Goal: Check status: Check status

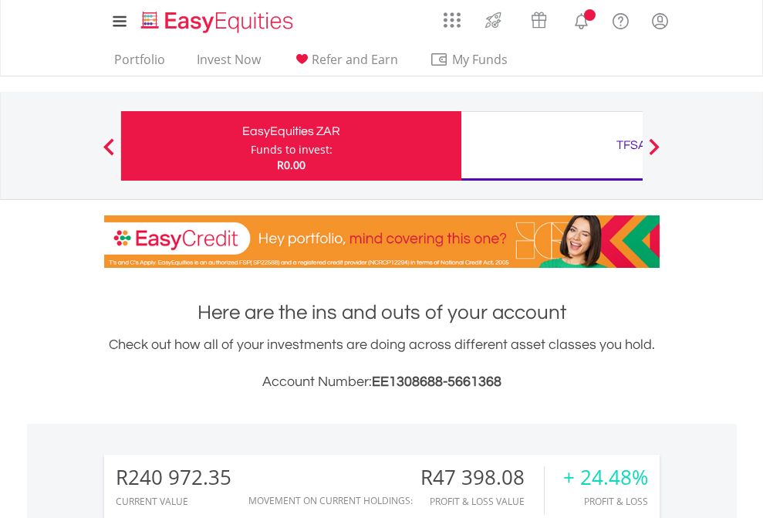
scroll to position [148, 242]
click at [251, 146] on div "Funds to invest:" at bounding box center [292, 149] width 82 height 15
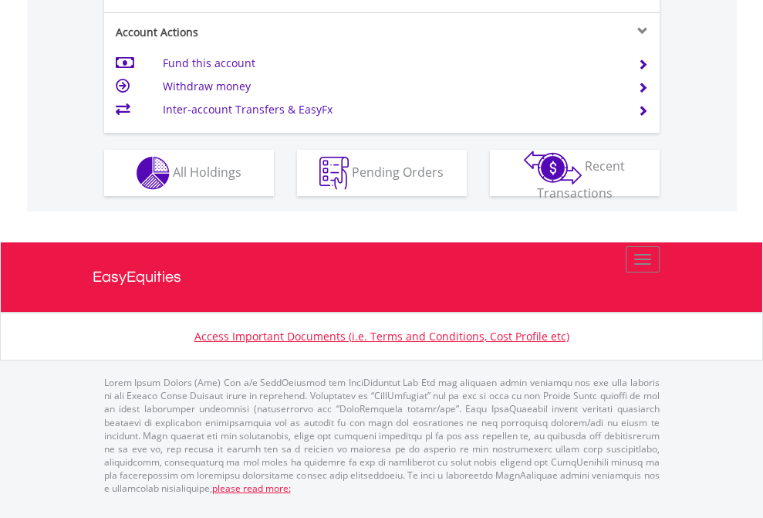
scroll to position [1408, 0]
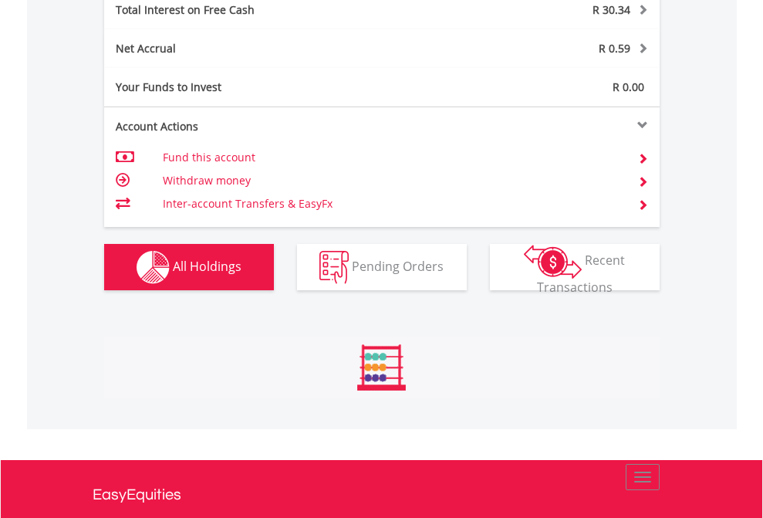
scroll to position [1777, 0]
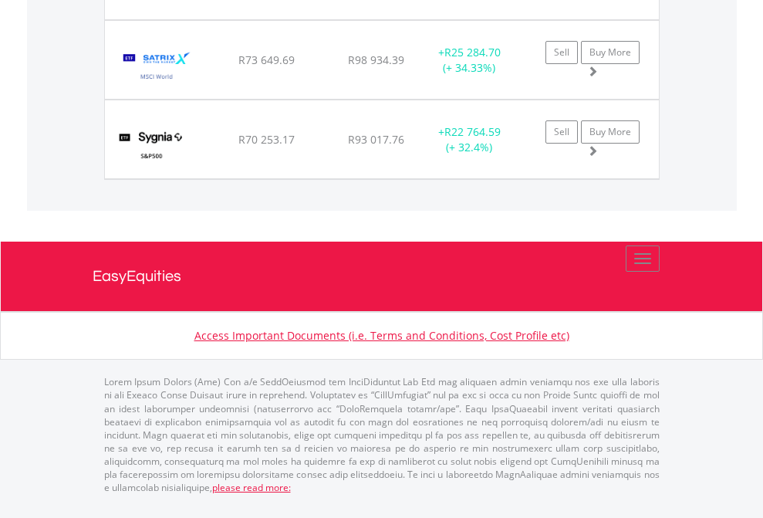
scroll to position [148, 242]
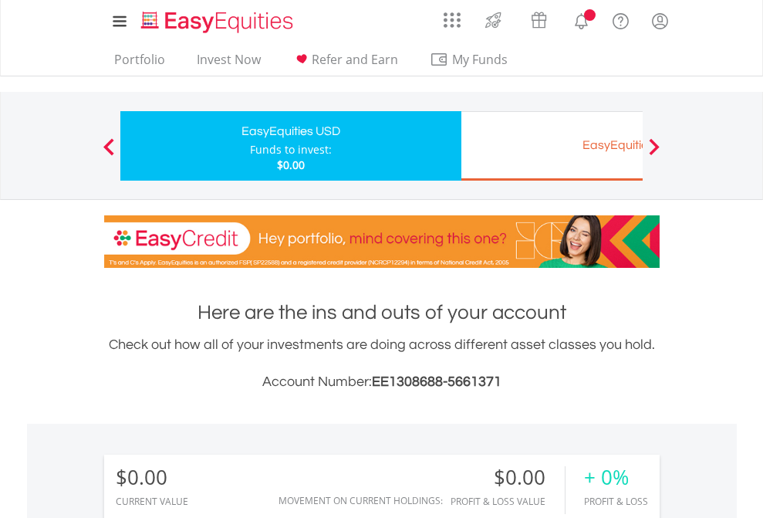
scroll to position [1146, 0]
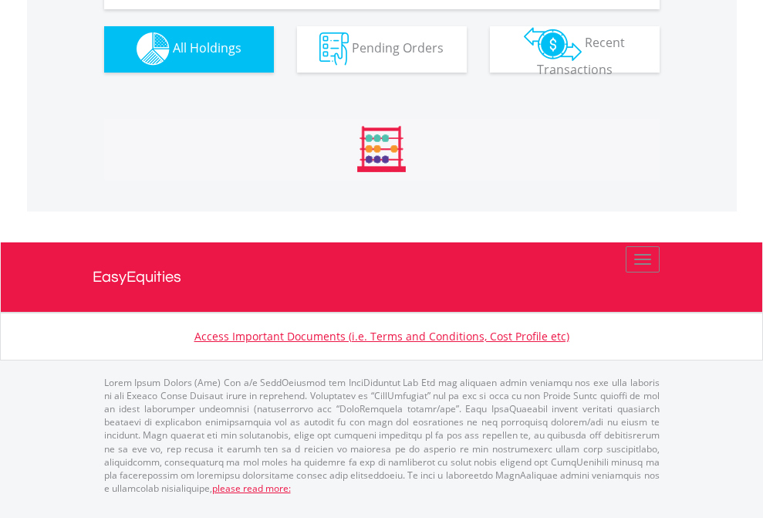
scroll to position [1527, 0]
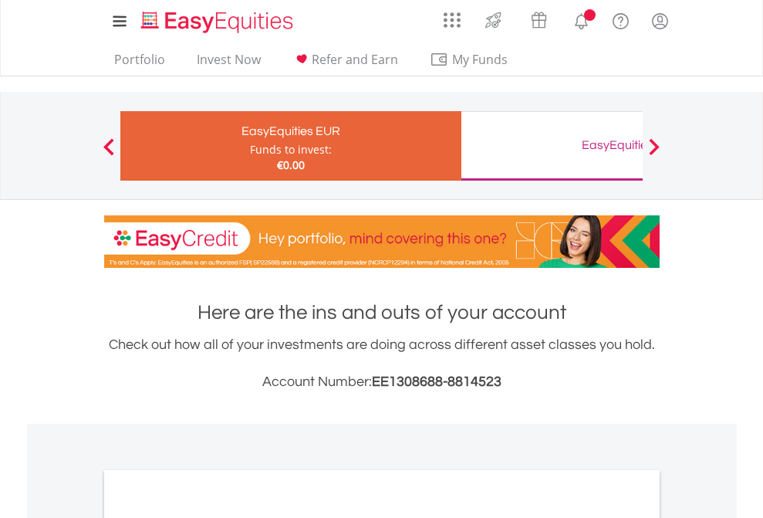
scroll to position [927, 0]
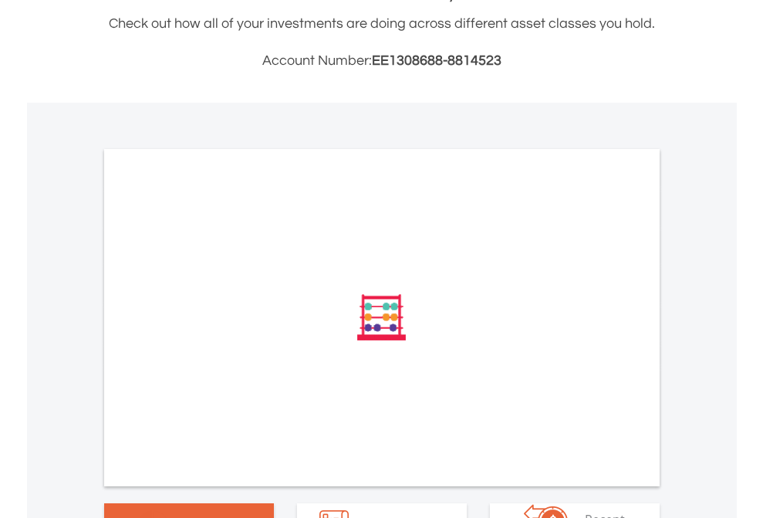
click at [173, 516] on span "All Holdings" at bounding box center [207, 524] width 69 height 17
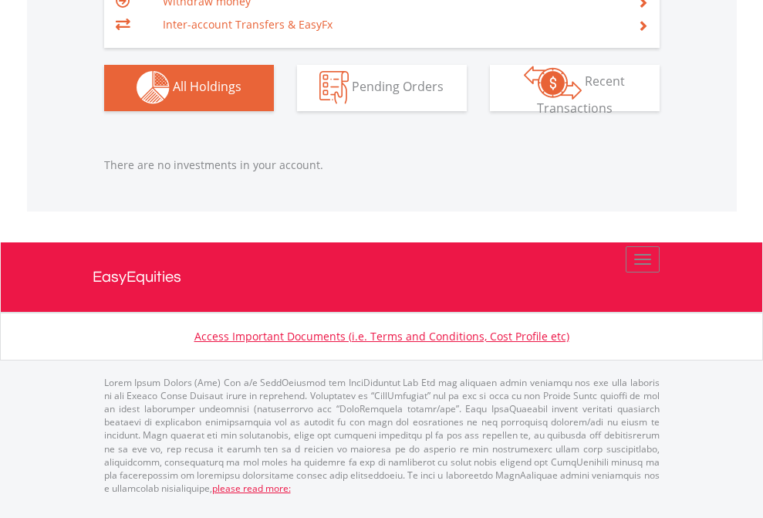
scroll to position [148, 242]
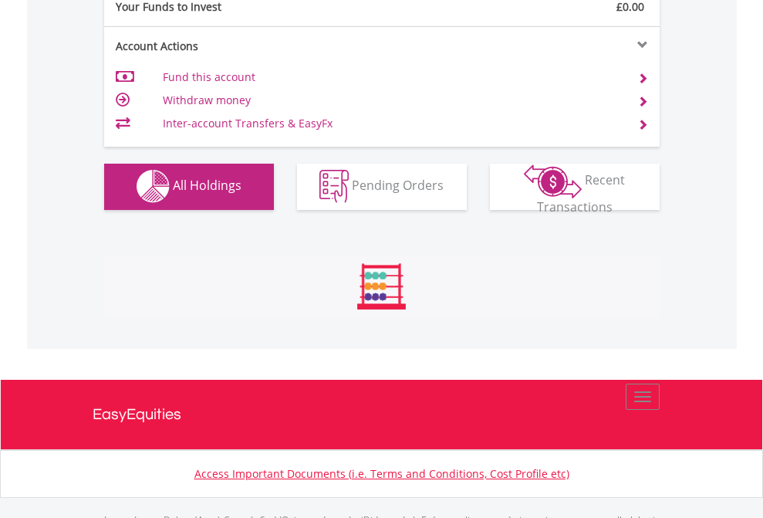
scroll to position [1527, 0]
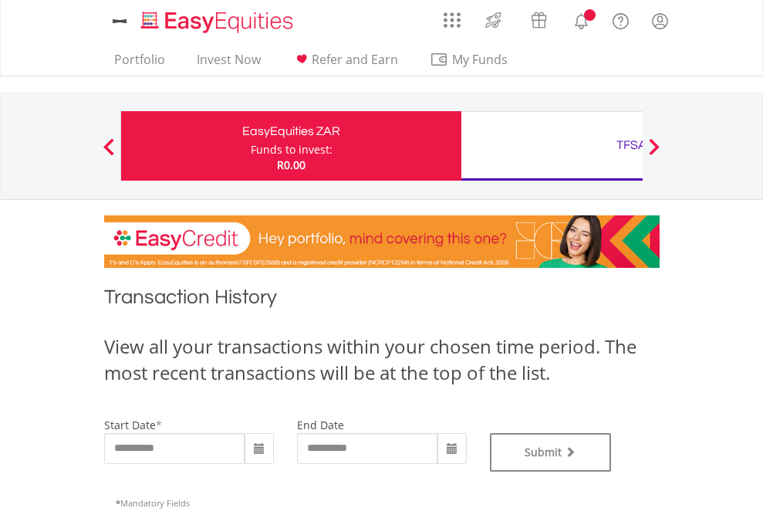
type input "**********"
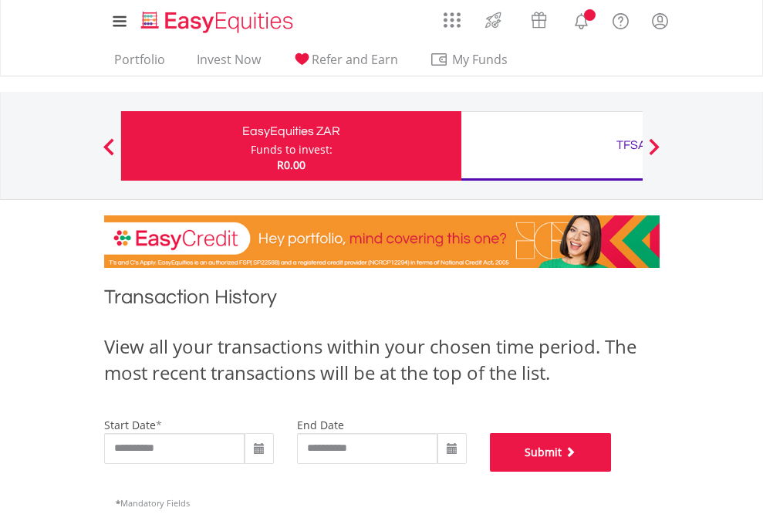
click at [612, 471] on button "Submit" at bounding box center [551, 452] width 122 height 39
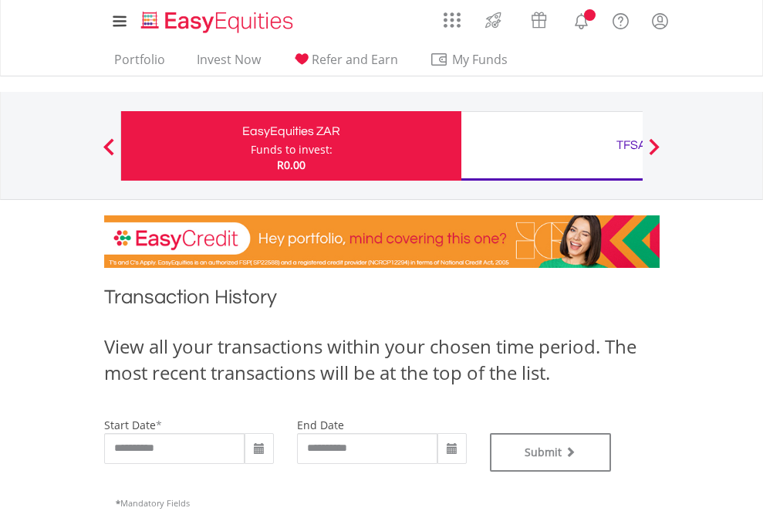
click at [552, 146] on div "TFSA" at bounding box center [632, 145] width 322 height 22
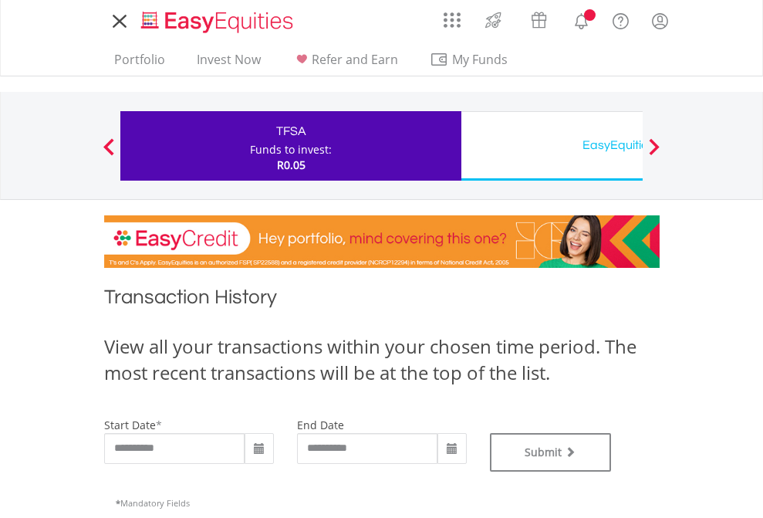
type input "**********"
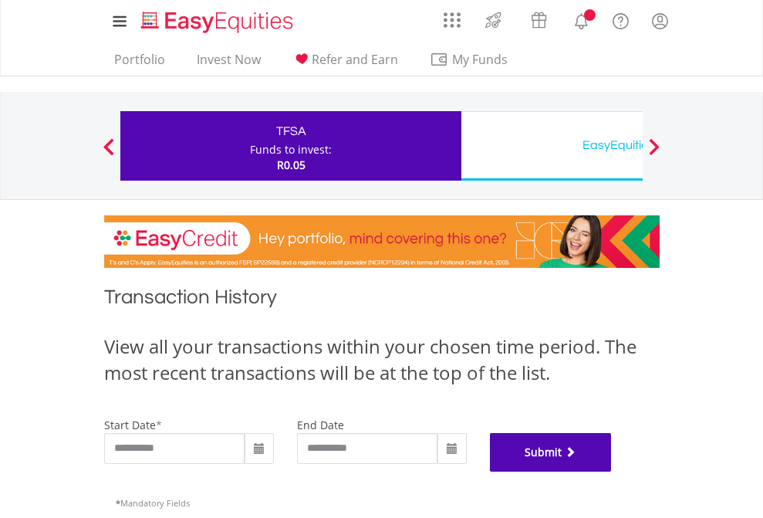
click at [612, 471] on button "Submit" at bounding box center [551, 452] width 122 height 39
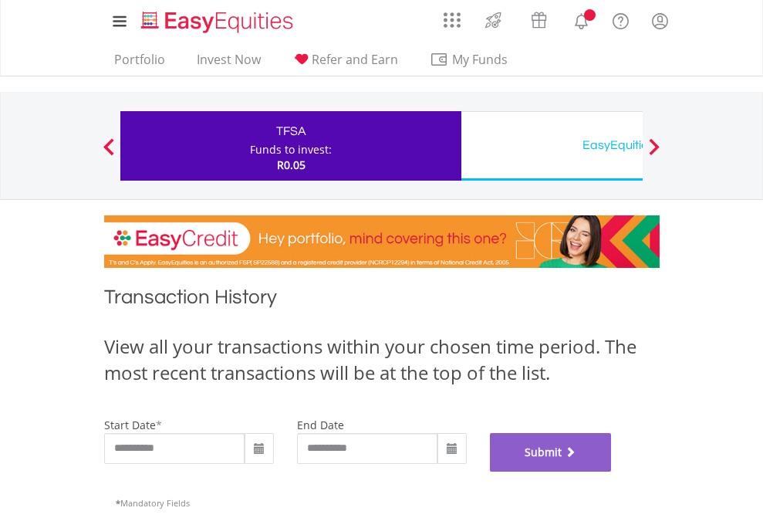
scroll to position [626, 0]
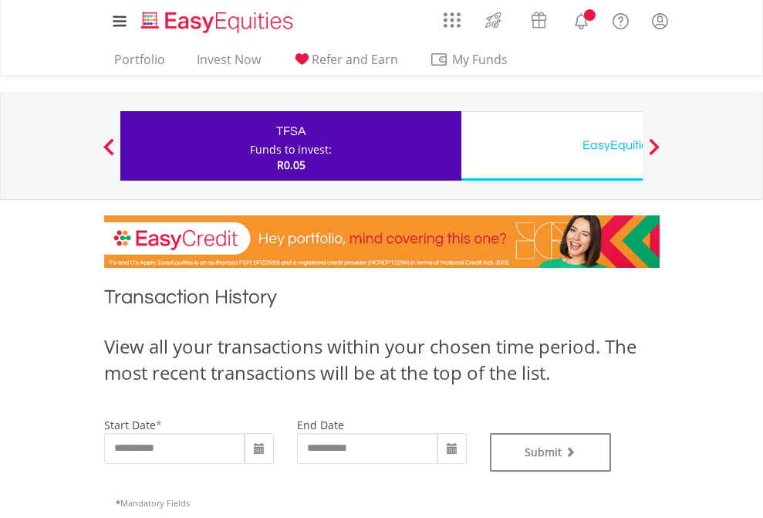
click at [552, 146] on div "EasyEquities USD" at bounding box center [632, 145] width 322 height 22
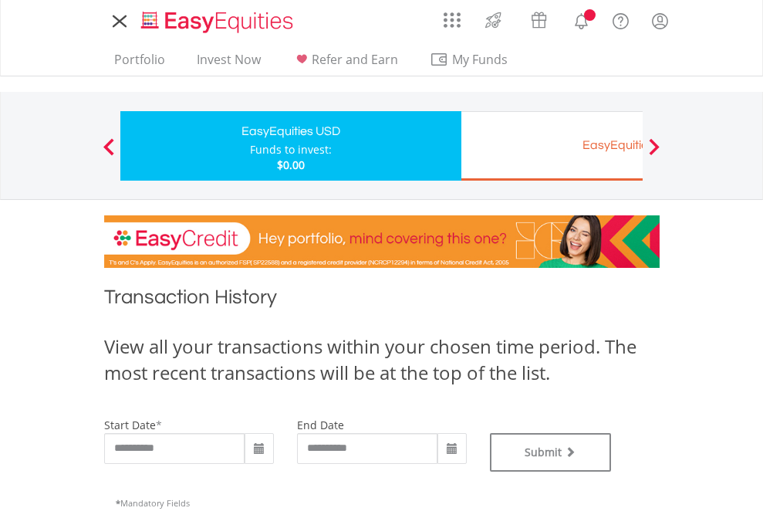
type input "**********"
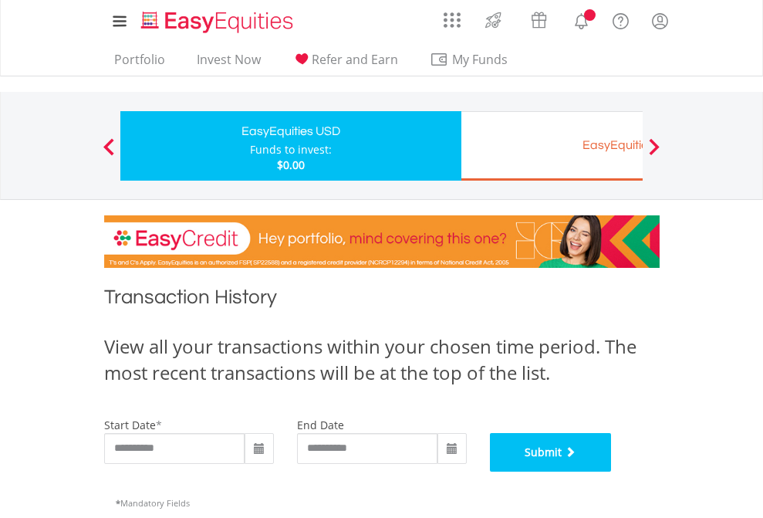
click at [612, 471] on button "Submit" at bounding box center [551, 452] width 122 height 39
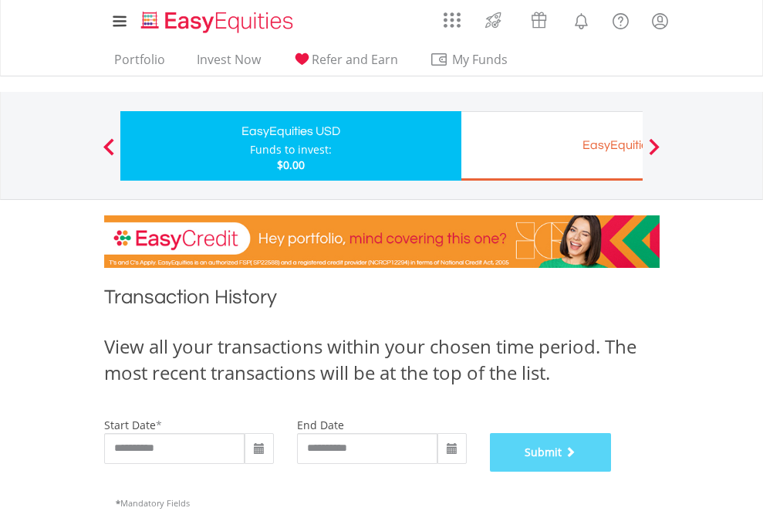
scroll to position [626, 0]
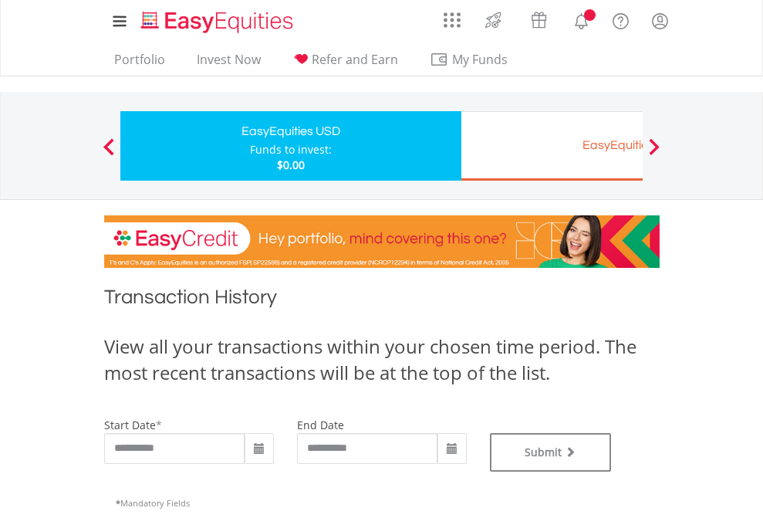
click at [552, 146] on div "EasyEquities EUR" at bounding box center [632, 145] width 322 height 22
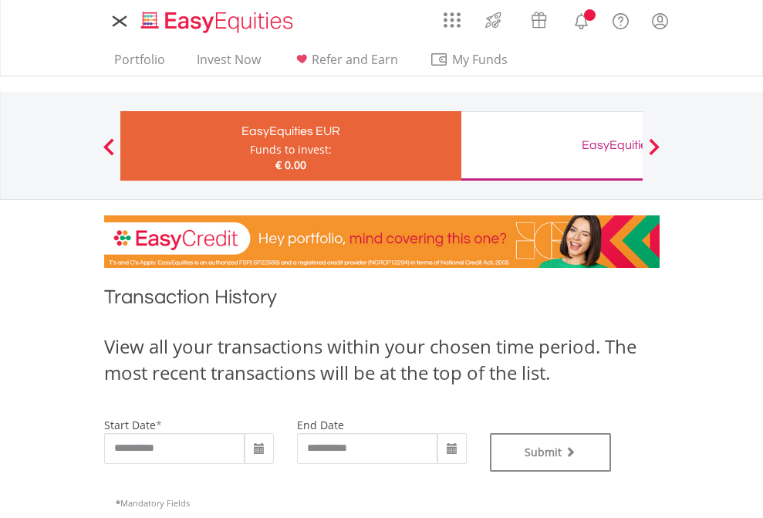
type input "**********"
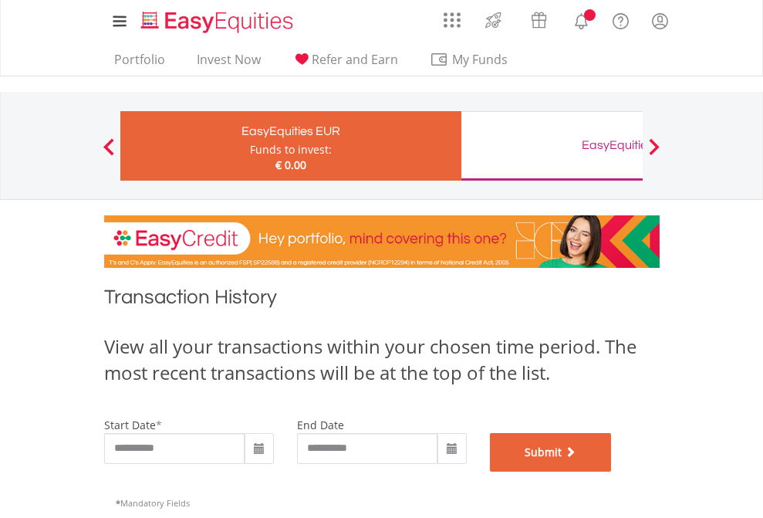
click at [612, 471] on button "Submit" at bounding box center [551, 452] width 122 height 39
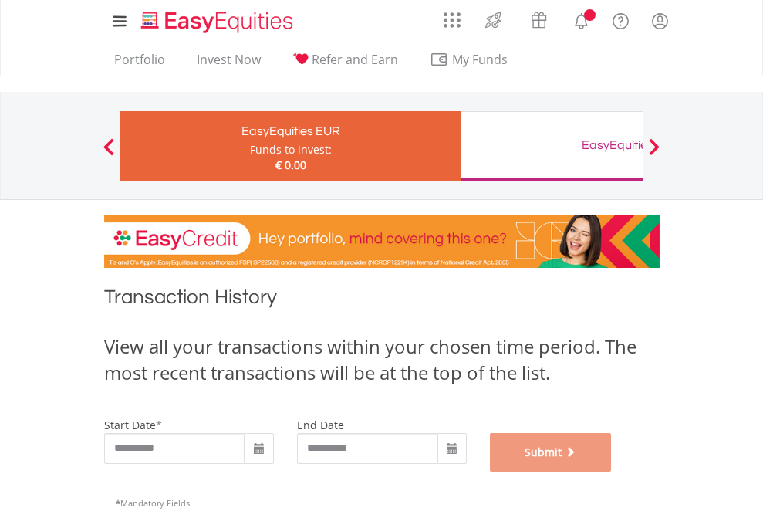
scroll to position [626, 0]
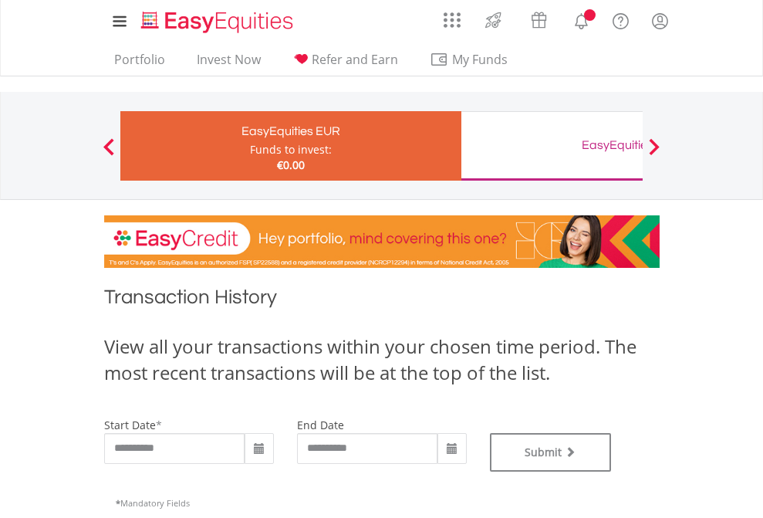
click at [552, 146] on div "EasyEquities GBP" at bounding box center [632, 145] width 322 height 22
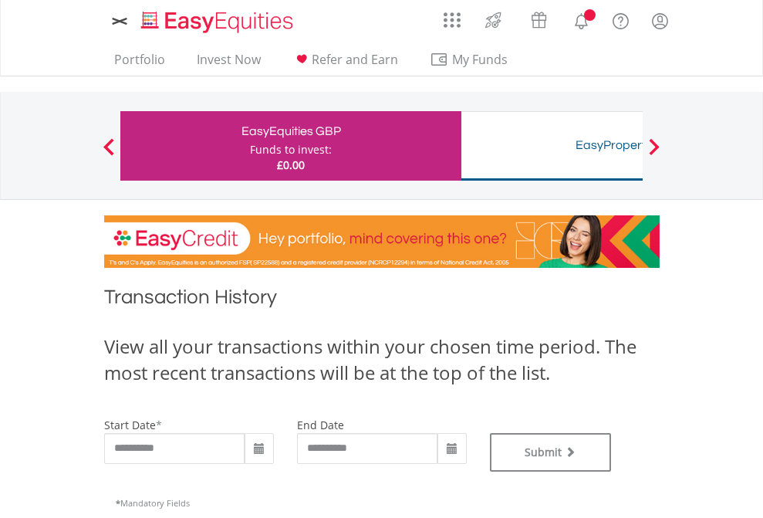
type input "**********"
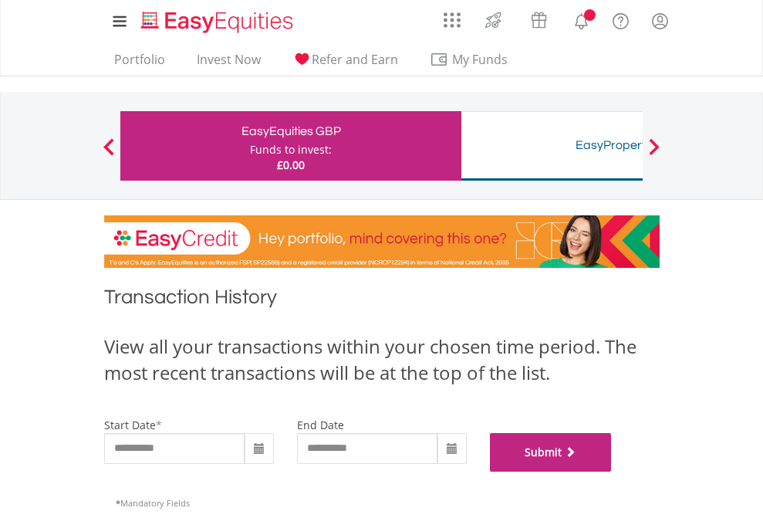
click at [612, 471] on button "Submit" at bounding box center [551, 452] width 122 height 39
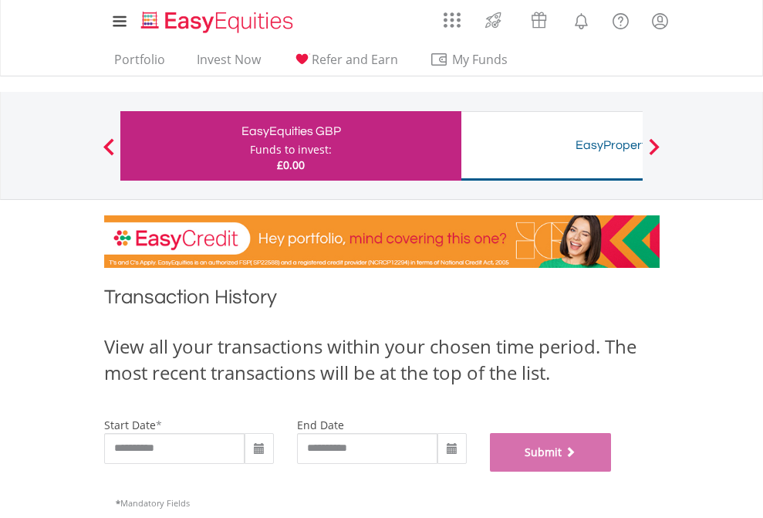
scroll to position [626, 0]
